Goal: Task Accomplishment & Management: Complete application form

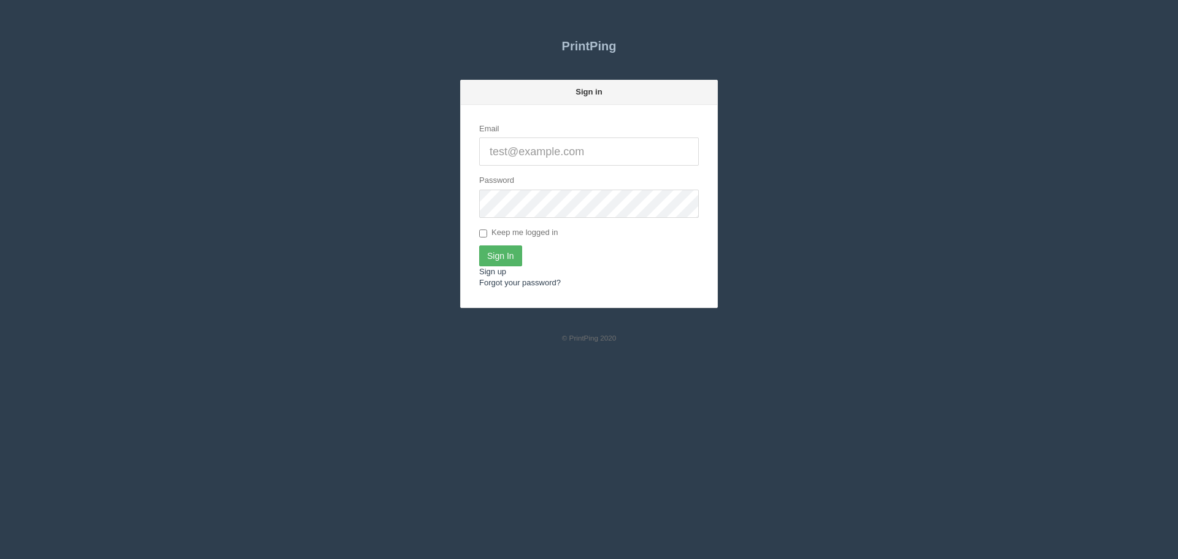
type input "[PERSON_NAME][EMAIL_ADDRESS][DOMAIN_NAME]"
click at [517, 258] on input "Sign In" at bounding box center [500, 255] width 43 height 21
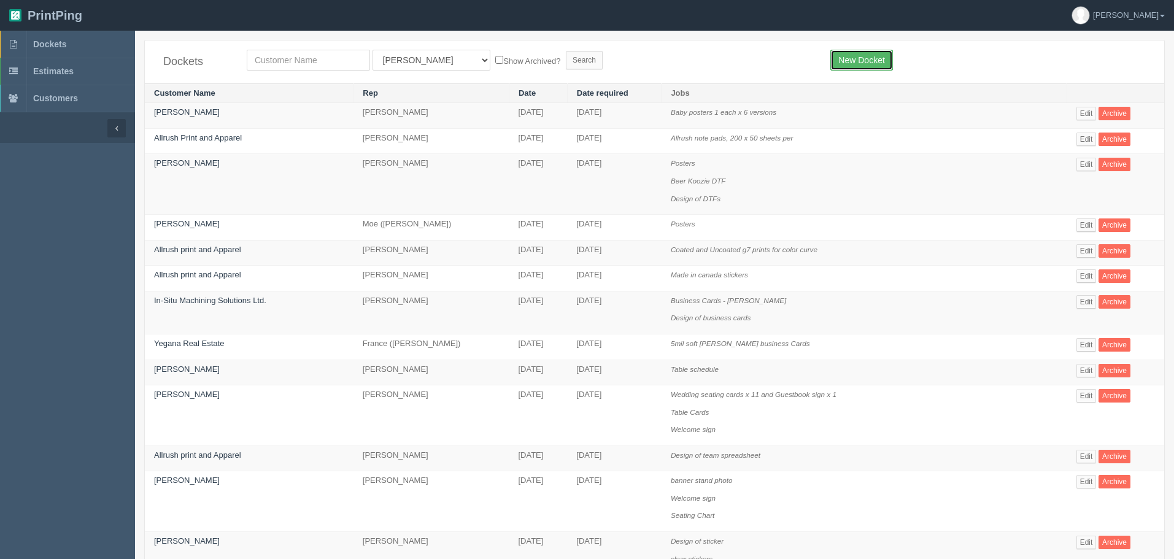
click at [882, 61] on link "New Docket" at bounding box center [861, 60] width 62 height 21
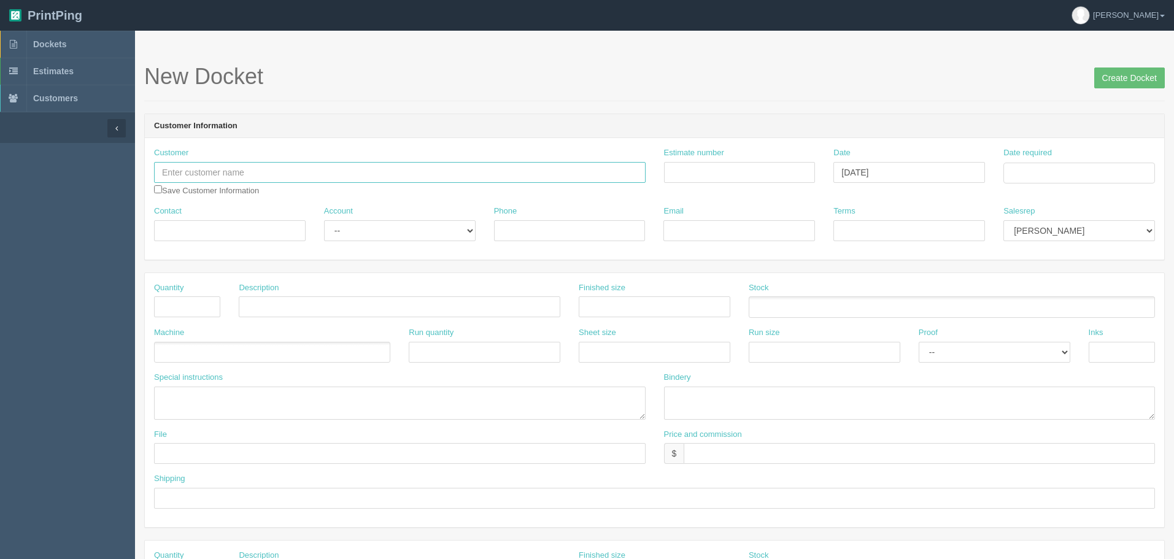
click at [272, 171] on input "text" at bounding box center [400, 172] width 492 height 21
type input "Allrush Print and Apparel"
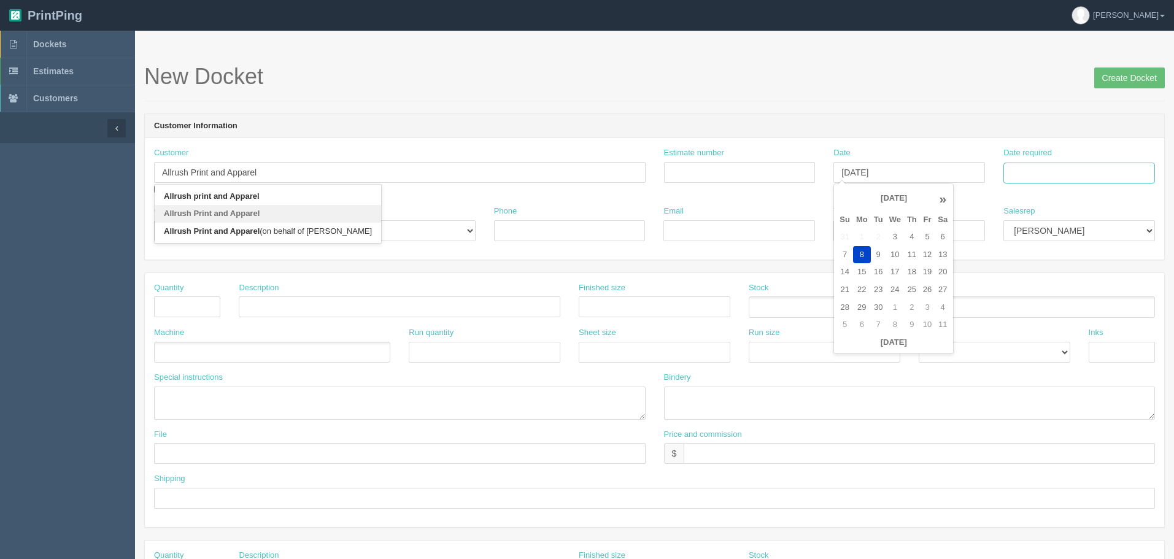
type input "September 8, 2025"
click at [1084, 255] on td "11" at bounding box center [1082, 256] width 16 height 18
type input "September 11, 2025"
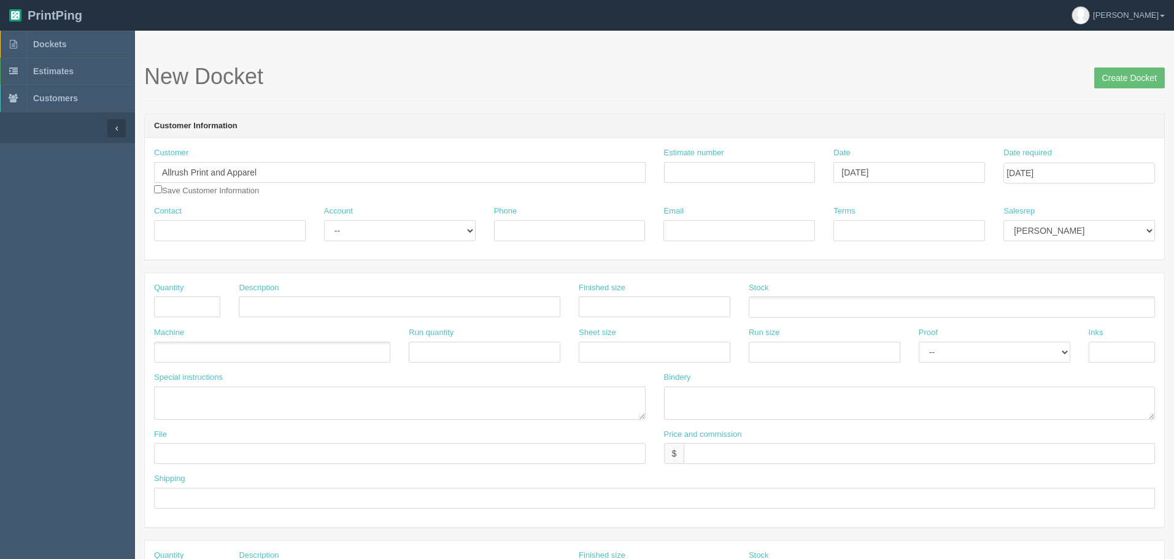
click at [255, 214] on div "Contact" at bounding box center [230, 224] width 152 height 36
click at [239, 225] on input "Contact" at bounding box center [230, 230] width 152 height 21
type input "Teo"
type input "teo@allrush.ca"
type input "NA"
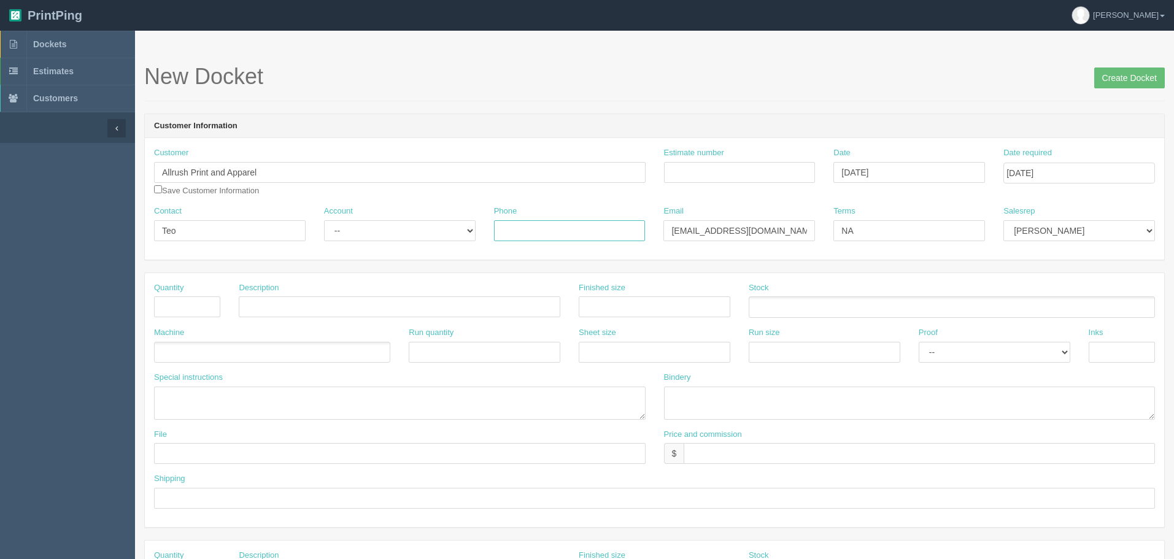
click at [530, 225] on input "Phone" at bounding box center [570, 230] width 152 height 21
type input "403-216-5464"
type input "500"
type input "Business Cards"
type input "3.5x2"
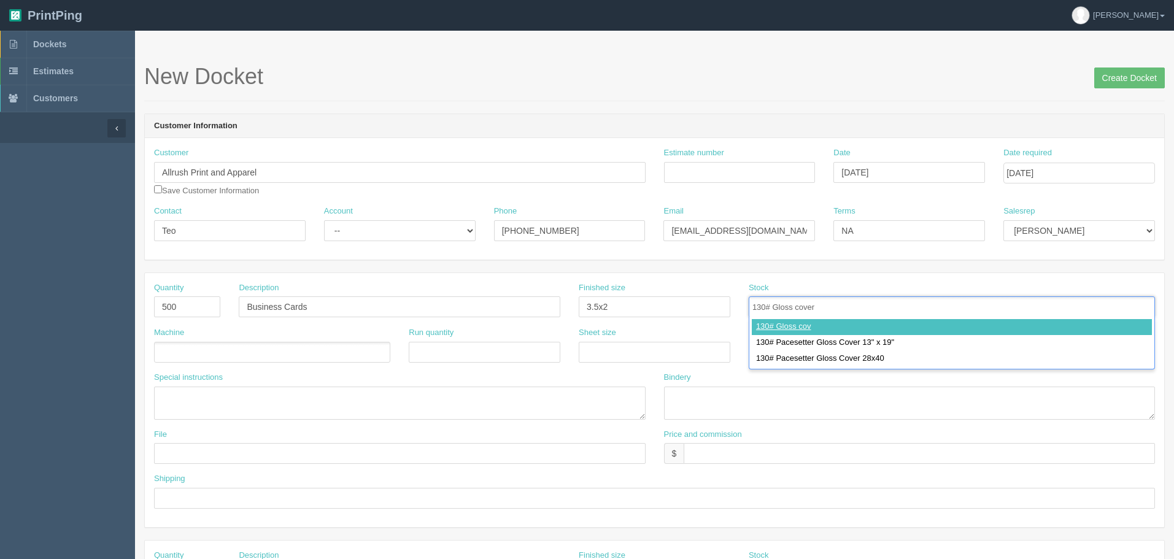
type input "130# Gloss cover"
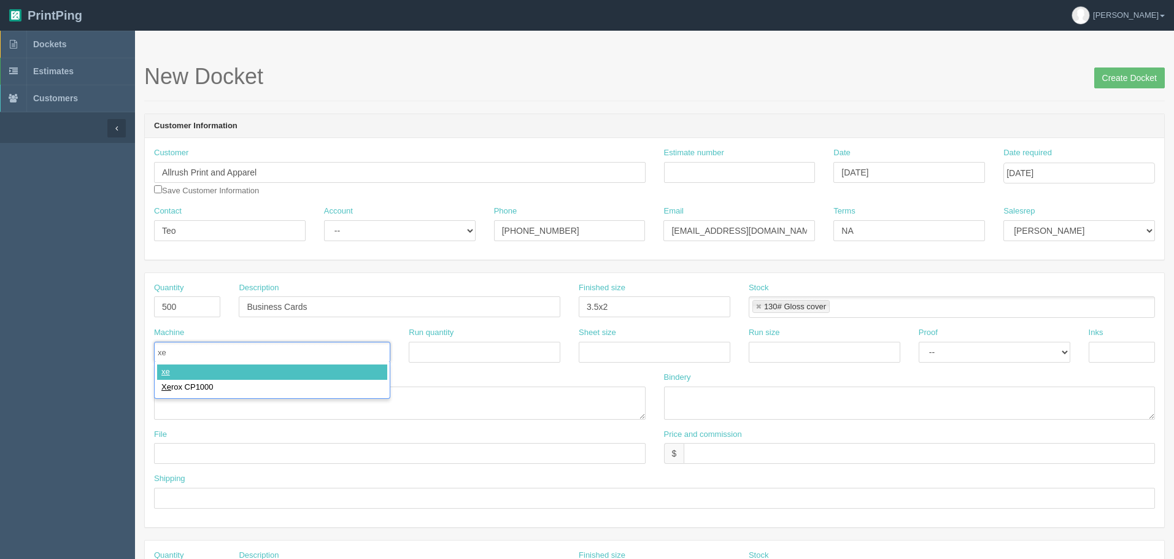
type input "xer"
type input "Xerox CP1000"
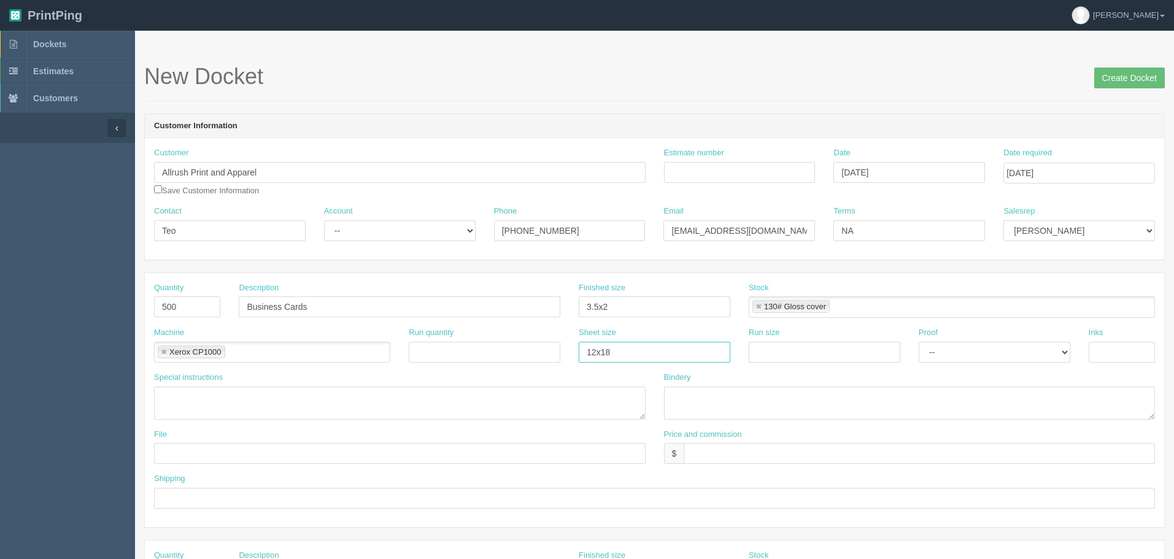
type input "12x18"
select select "Hard Copy"
type input "4/4"
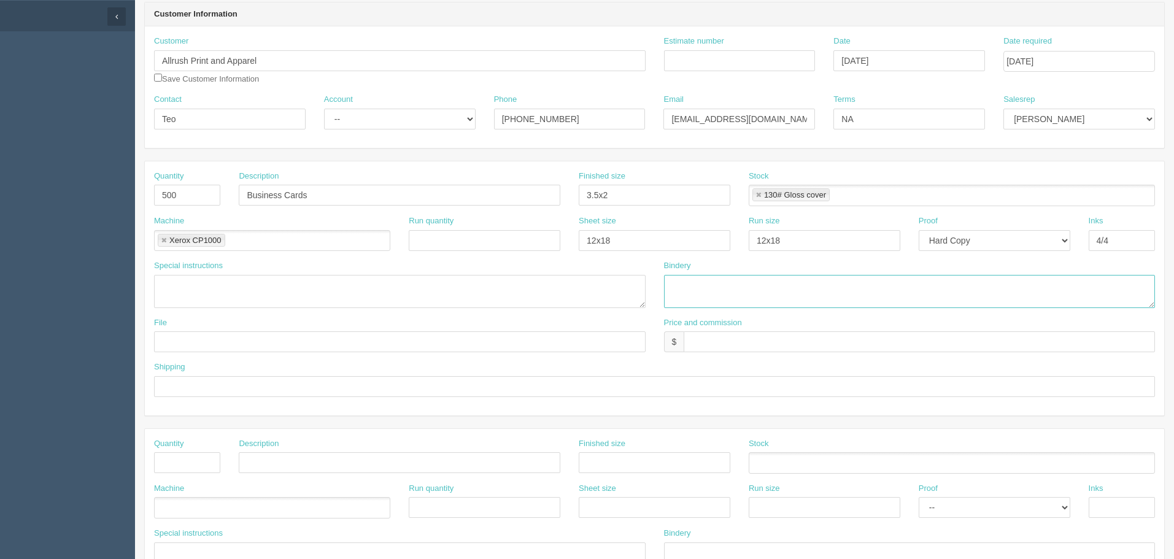
scroll to position [123, 0]
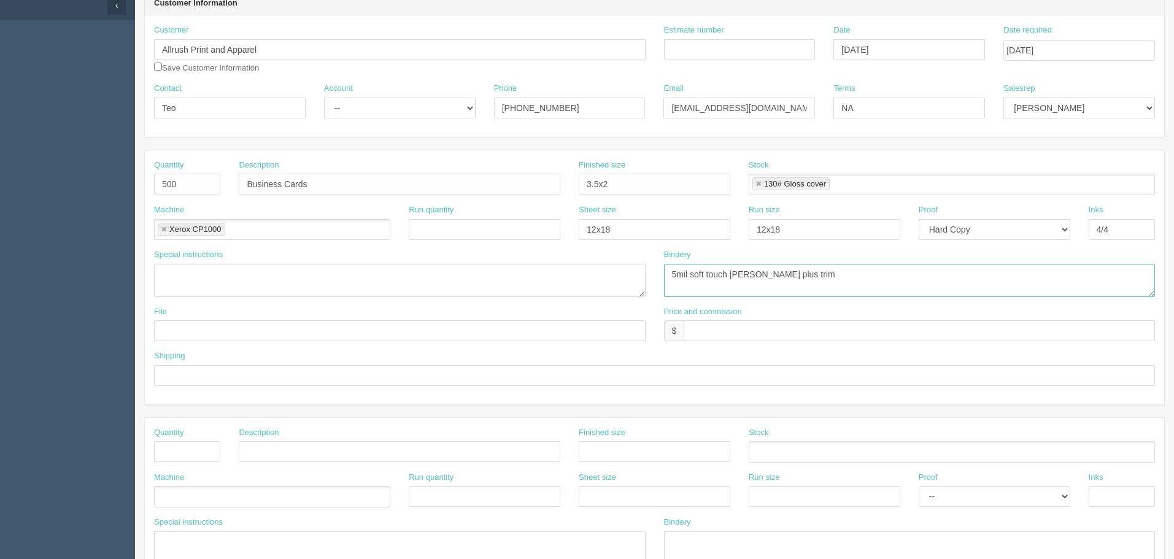
type textarea "5mil soft touch lam plus trim"
type input "New"
type input "N/C"
type input "Give to Teo"
click at [193, 449] on input "text" at bounding box center [187, 451] width 66 height 21
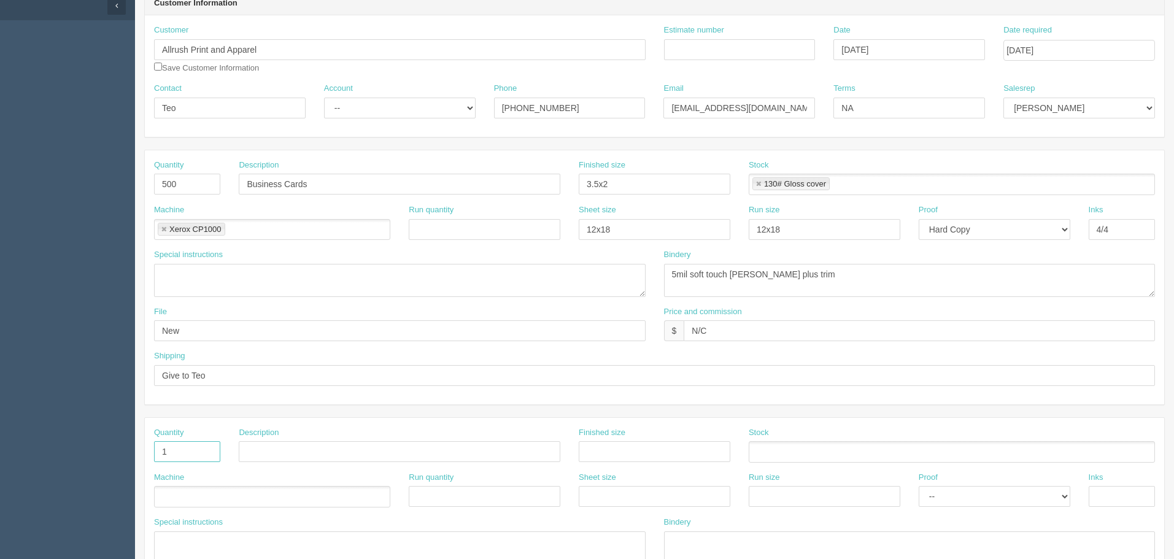
type input "1"
type input "Design"
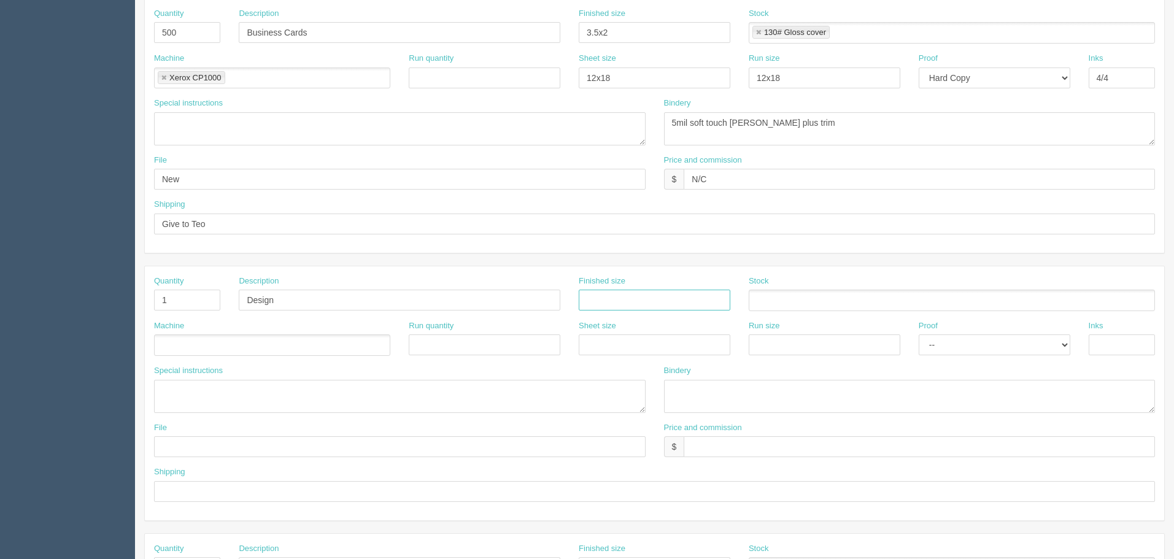
scroll to position [307, 0]
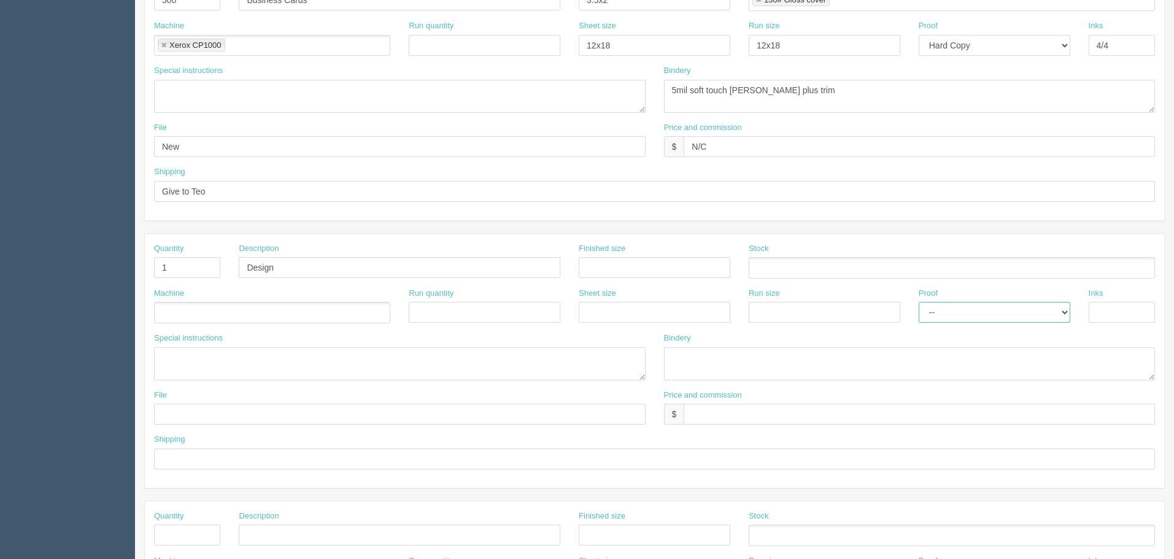
click at [952, 314] on select "-- Email Hard Copy" at bounding box center [995, 312] width 152 height 21
select select "Email"
click at [919, 302] on select "-- Email Hard Copy" at bounding box center [995, 312] width 152 height 21
click at [209, 414] on input "text" at bounding box center [400, 414] width 492 height 21
type input "Client Files"
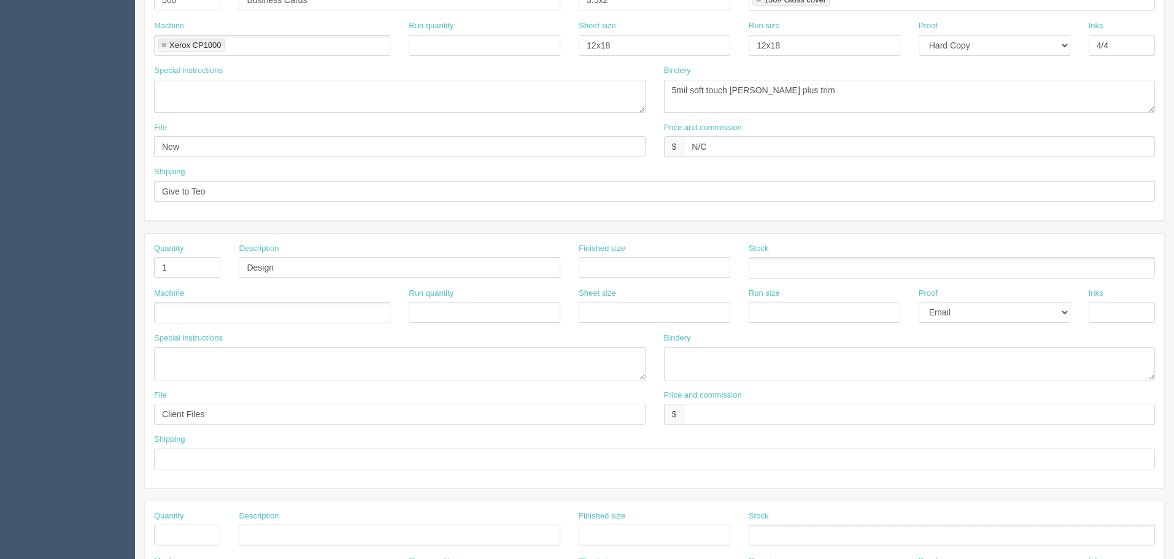
click at [374, 311] on ul at bounding box center [272, 312] width 236 height 21
type input "Design"
click at [354, 353] on textarea at bounding box center [400, 363] width 492 height 33
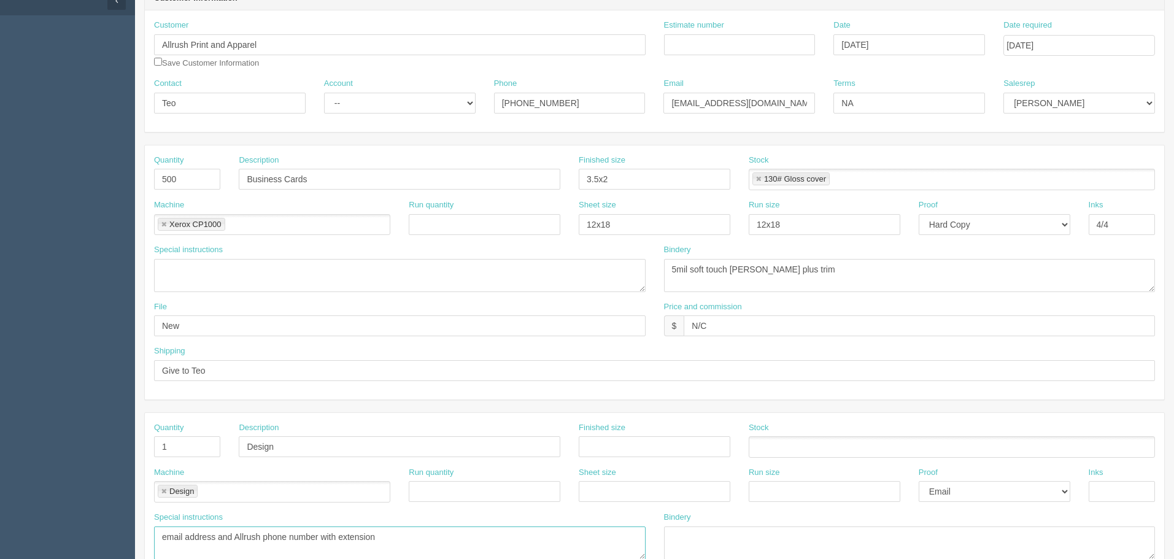
scroll to position [0, 0]
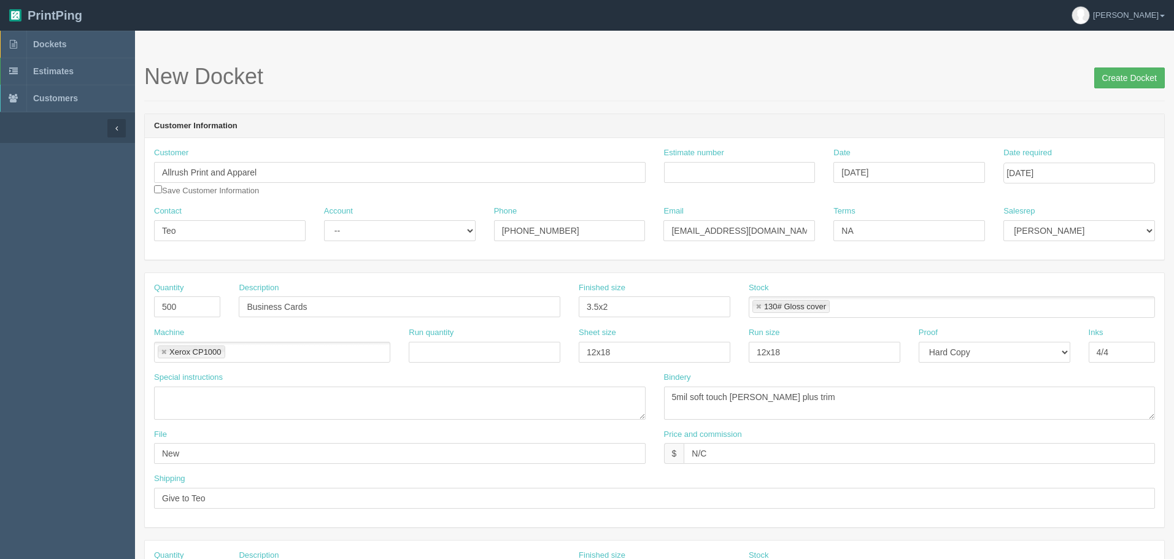
type textarea "email address and Allrush phone number with extension"
click at [1108, 78] on input "Create Docket" at bounding box center [1129, 78] width 71 height 21
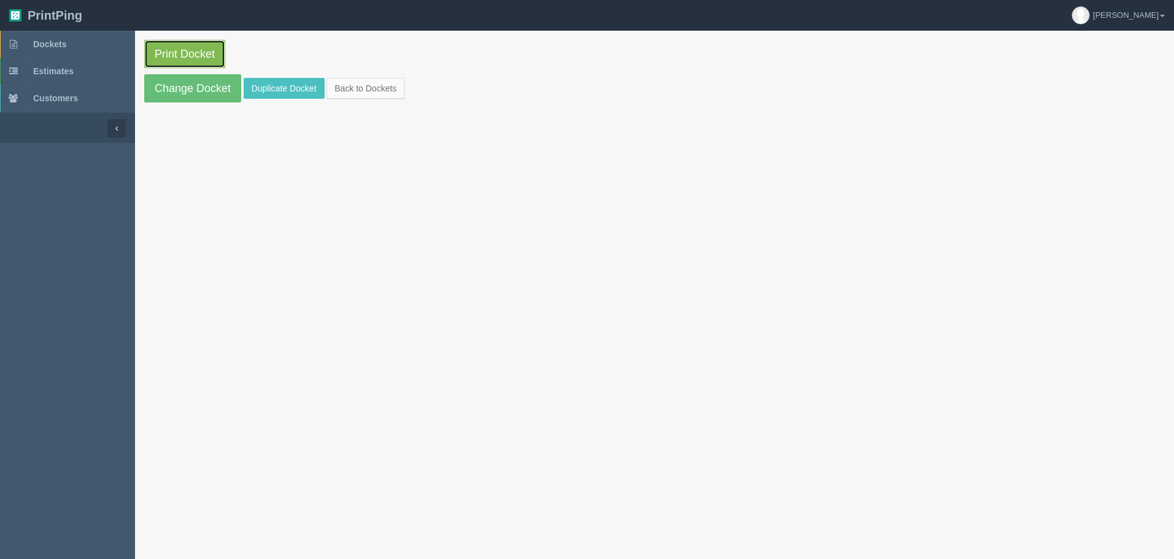
click at [172, 49] on link "Print Docket" at bounding box center [184, 54] width 81 height 28
